Goal: Task Accomplishment & Management: Complete application form

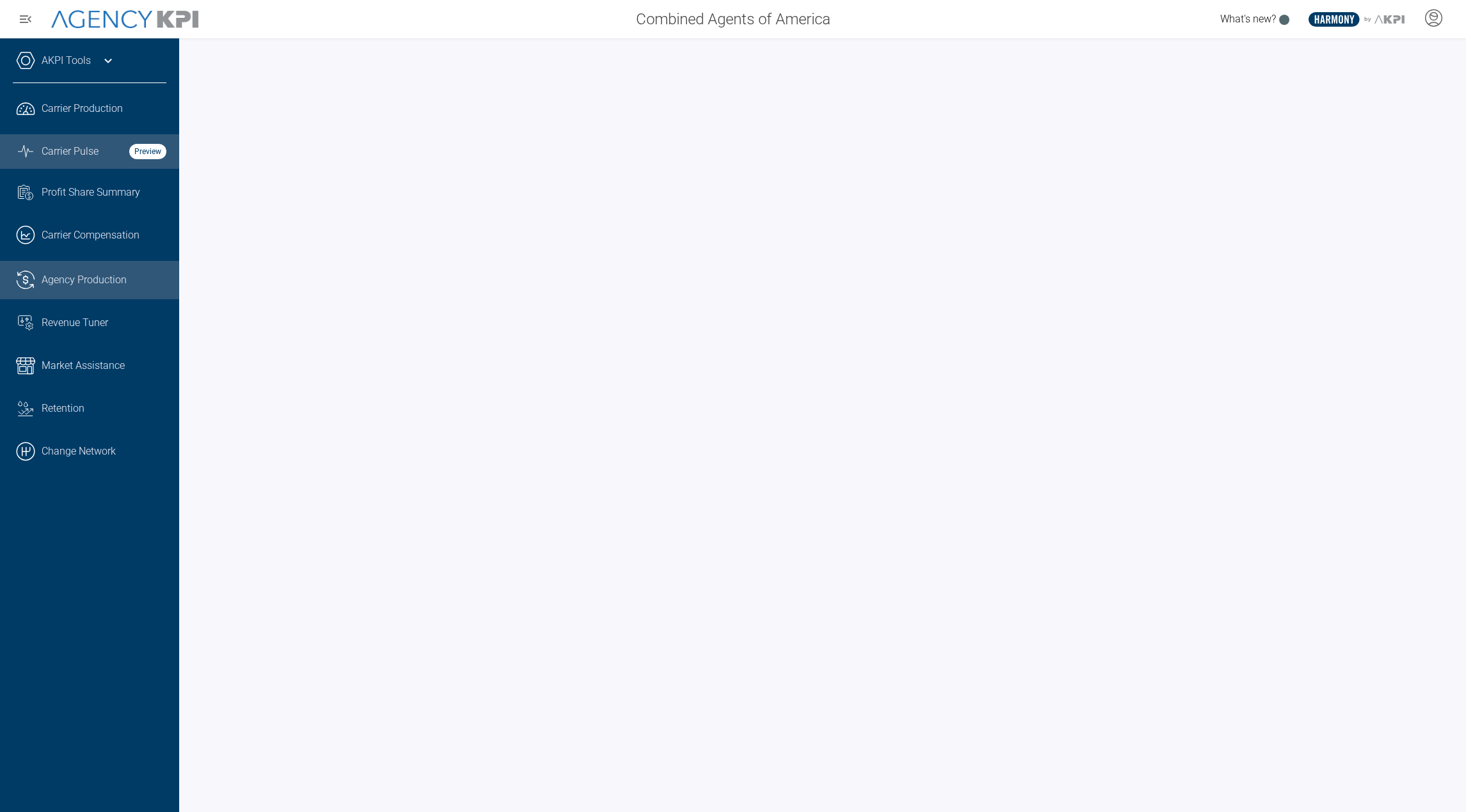
click at [87, 274] on span "Agency Production" at bounding box center [83, 280] width 85 height 15
click at [84, 442] on link ".cls-1{fill:none;stroke:#000;stroke-linecap:round;stroke-linejoin:round;stroke-…" at bounding box center [89, 451] width 179 height 38
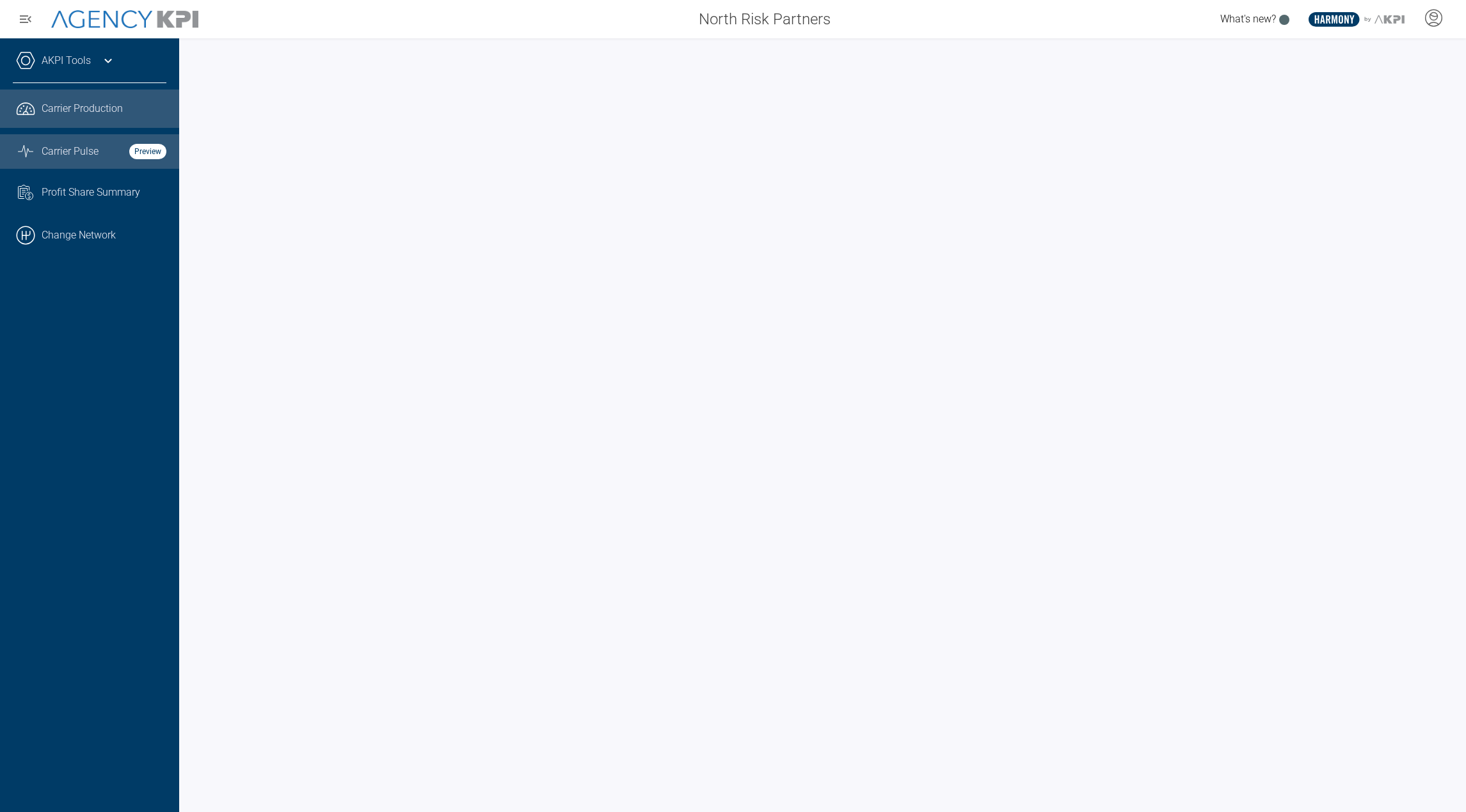
click at [81, 162] on link "Graph Stats Streamline Icon: https://streamlinehq.com Carrier Pulse Preview" at bounding box center [89, 151] width 179 height 35
click at [88, 105] on span "Carrier Production" at bounding box center [82, 108] width 81 height 15
click at [39, 163] on link "Graph Stats Streamline Icon: https://streamlinehq.com Carrier Pulse Preview" at bounding box center [89, 151] width 179 height 35
click at [91, 230] on link ".cls-1{fill:none;stroke:#000;stroke-linecap:round;stroke-linejoin:round;stroke-…" at bounding box center [89, 235] width 179 height 38
click at [53, 165] on link "Graph Stats Streamline Icon: [URL][DOMAIN_NAME] Carrier Pulse Preview" at bounding box center [89, 151] width 179 height 35
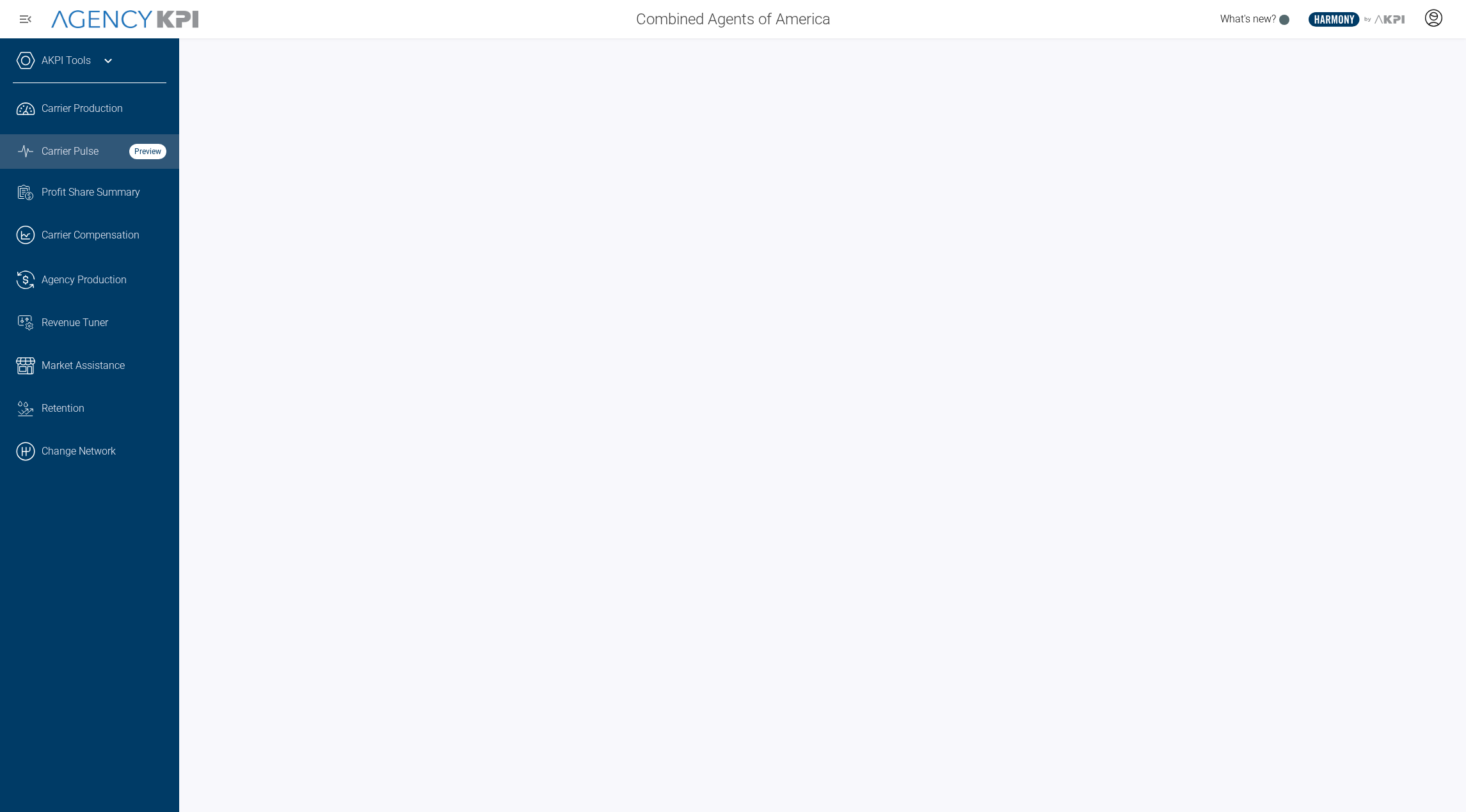
click at [1436, 20] on icon at bounding box center [1434, 18] width 19 height 19
click at [1430, 18] on icon at bounding box center [1434, 16] width 7 height 7
click at [1405, 53] on li "Admin Portal" at bounding box center [1383, 53] width 138 height 29
click at [84, 66] on link "AKPI Tools" at bounding box center [66, 61] width 49 height 15
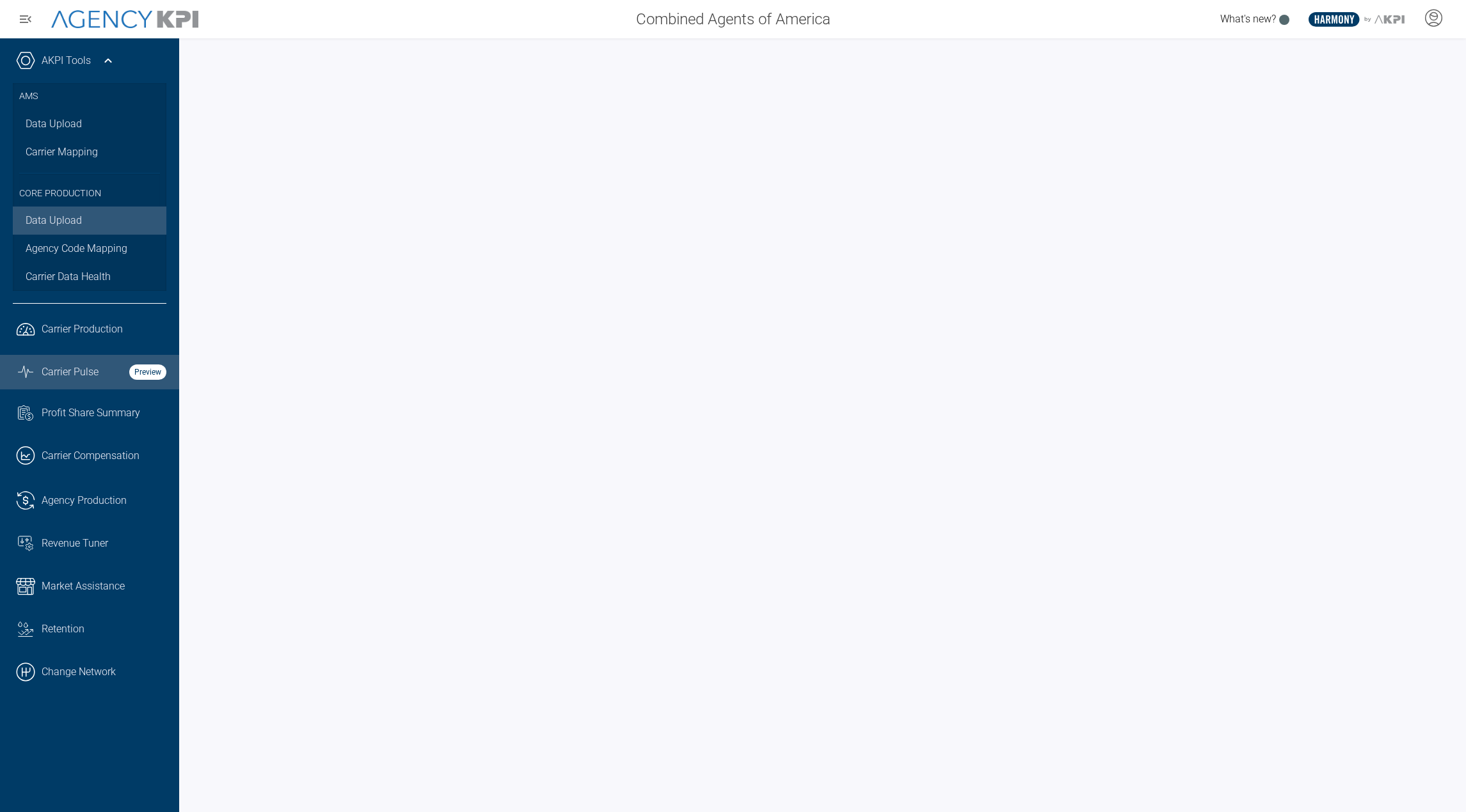
click at [55, 223] on link "Data Upload" at bounding box center [90, 220] width 154 height 28
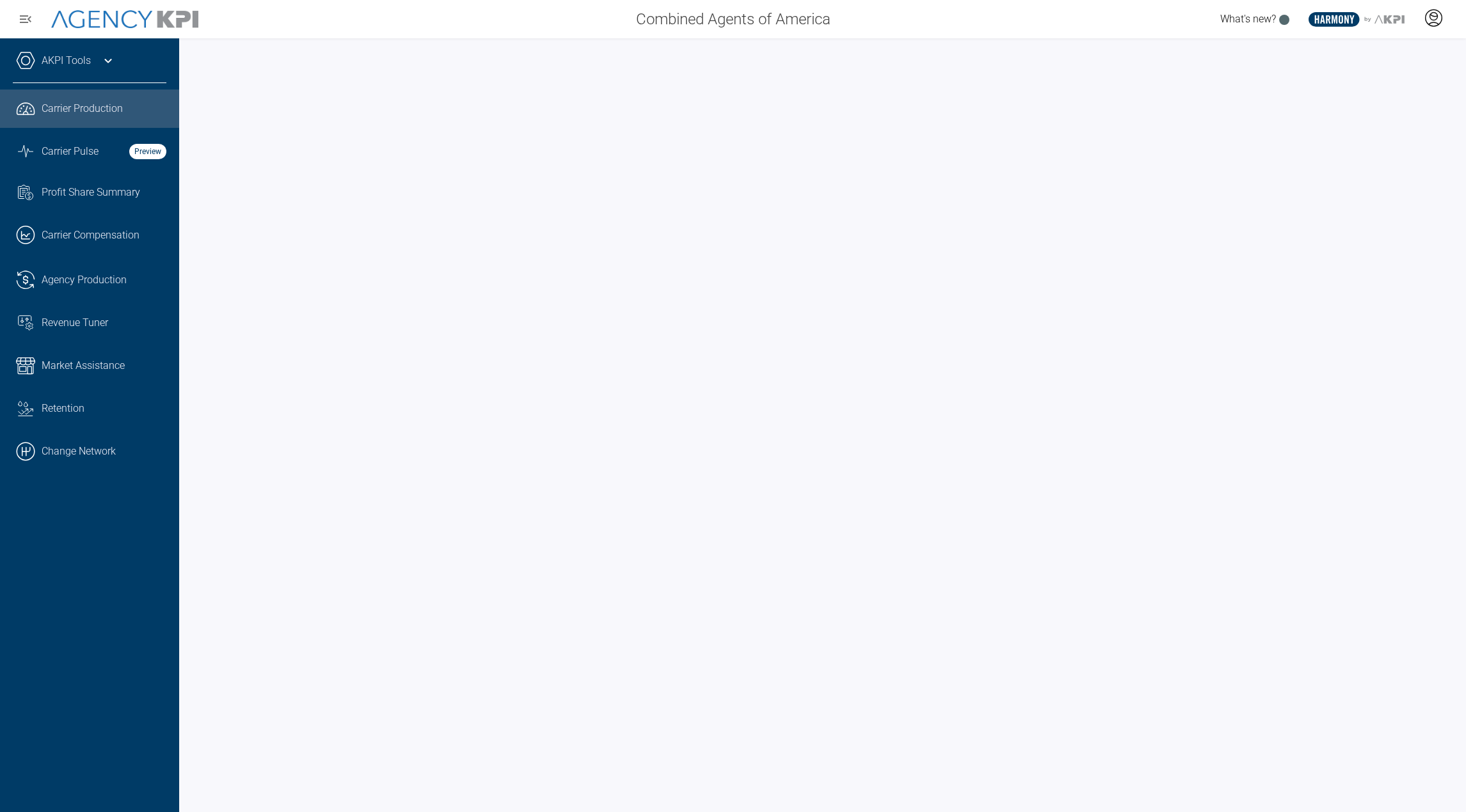
click at [1432, 19] on icon at bounding box center [1434, 18] width 19 height 19
click at [1430, 32] on div at bounding box center [1434, 19] width 32 height 29
click at [1430, 20] on icon at bounding box center [1434, 18] width 19 height 19
click at [1385, 56] on span "Admin Portal" at bounding box center [1371, 53] width 56 height 11
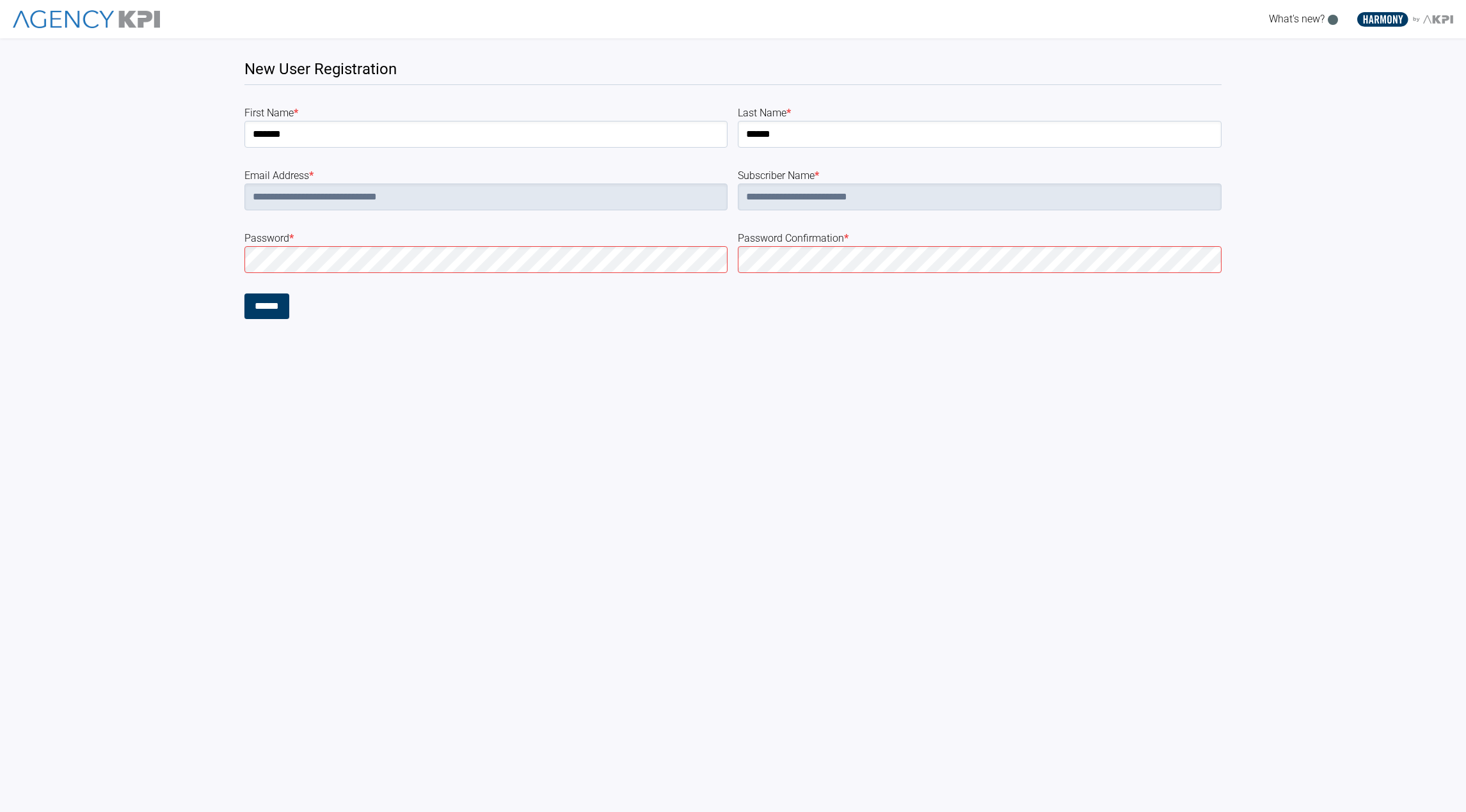
click at [244, 303] on div "******" at bounding box center [486, 307] width 484 height 26
click at [265, 307] on input "******" at bounding box center [266, 307] width 44 height 26
